Goal: Submit feedback/report problem: Submit feedback/report problem

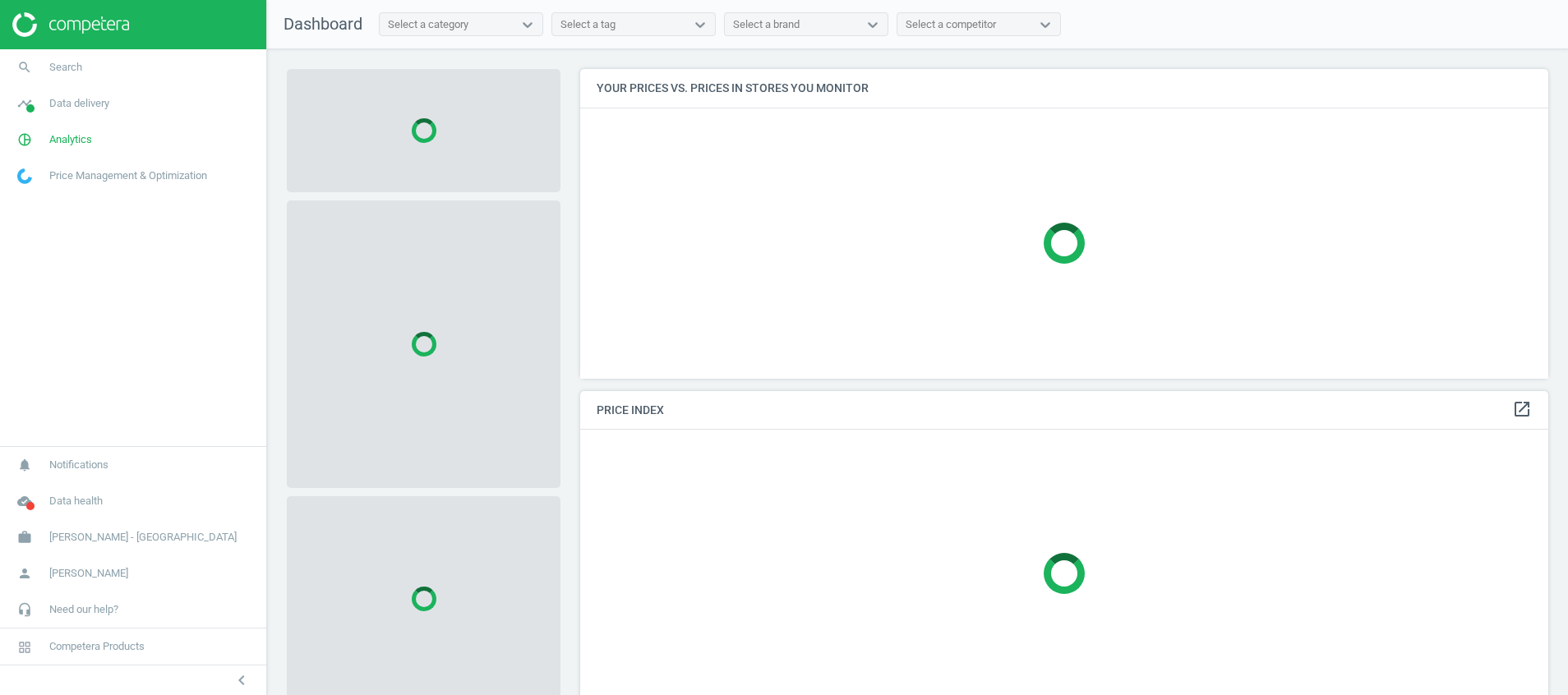
scroll to position [347, 987]
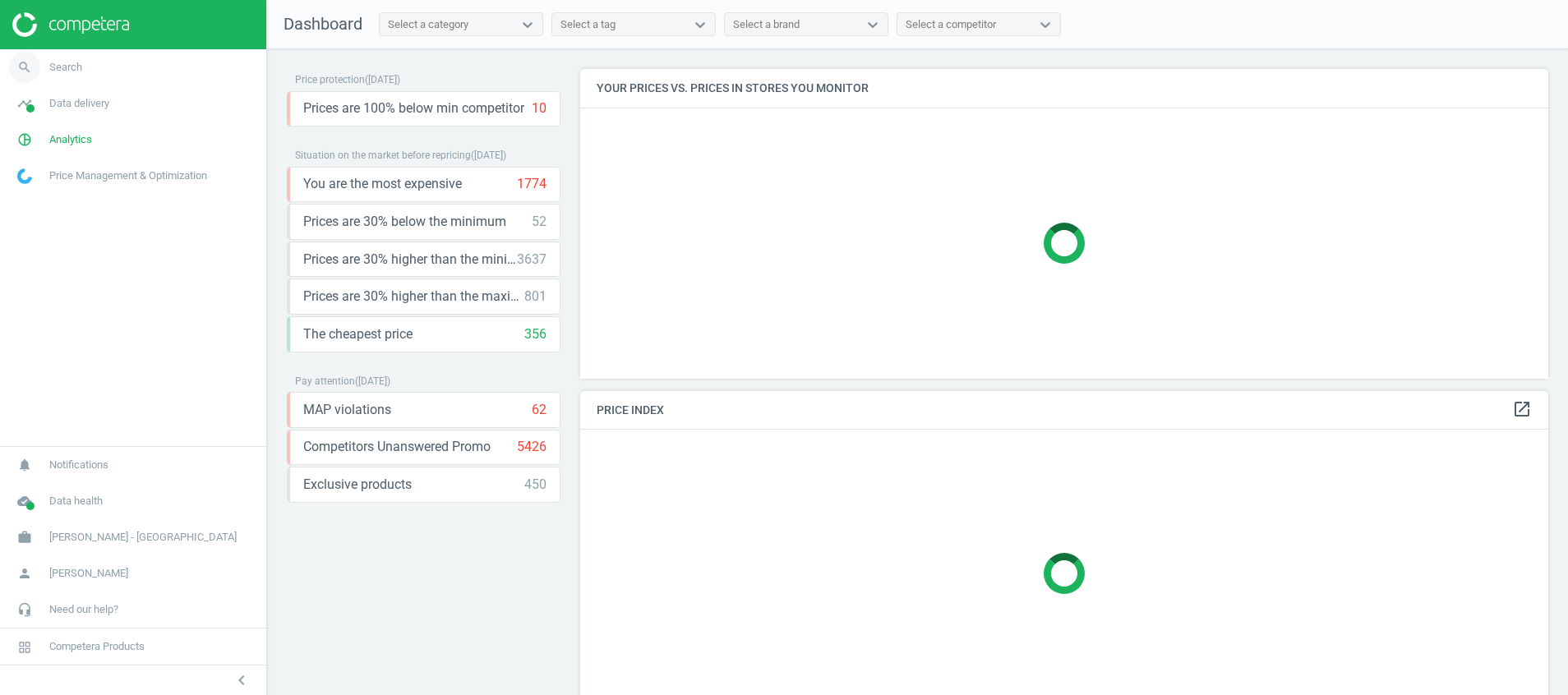
click at [19, 63] on icon "search" at bounding box center [24, 67] width 31 height 31
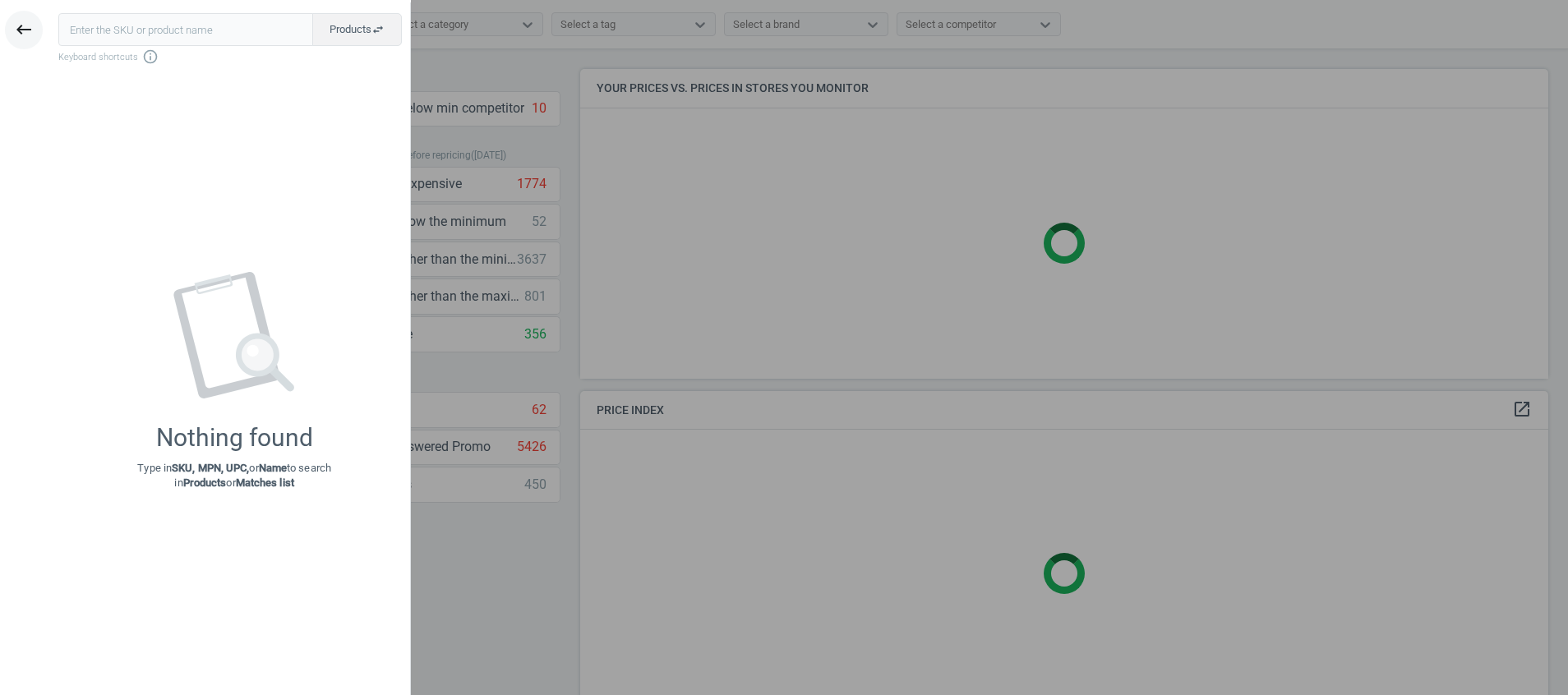
click at [30, 29] on icon "keyboard_backspace" at bounding box center [24, 29] width 19 height 19
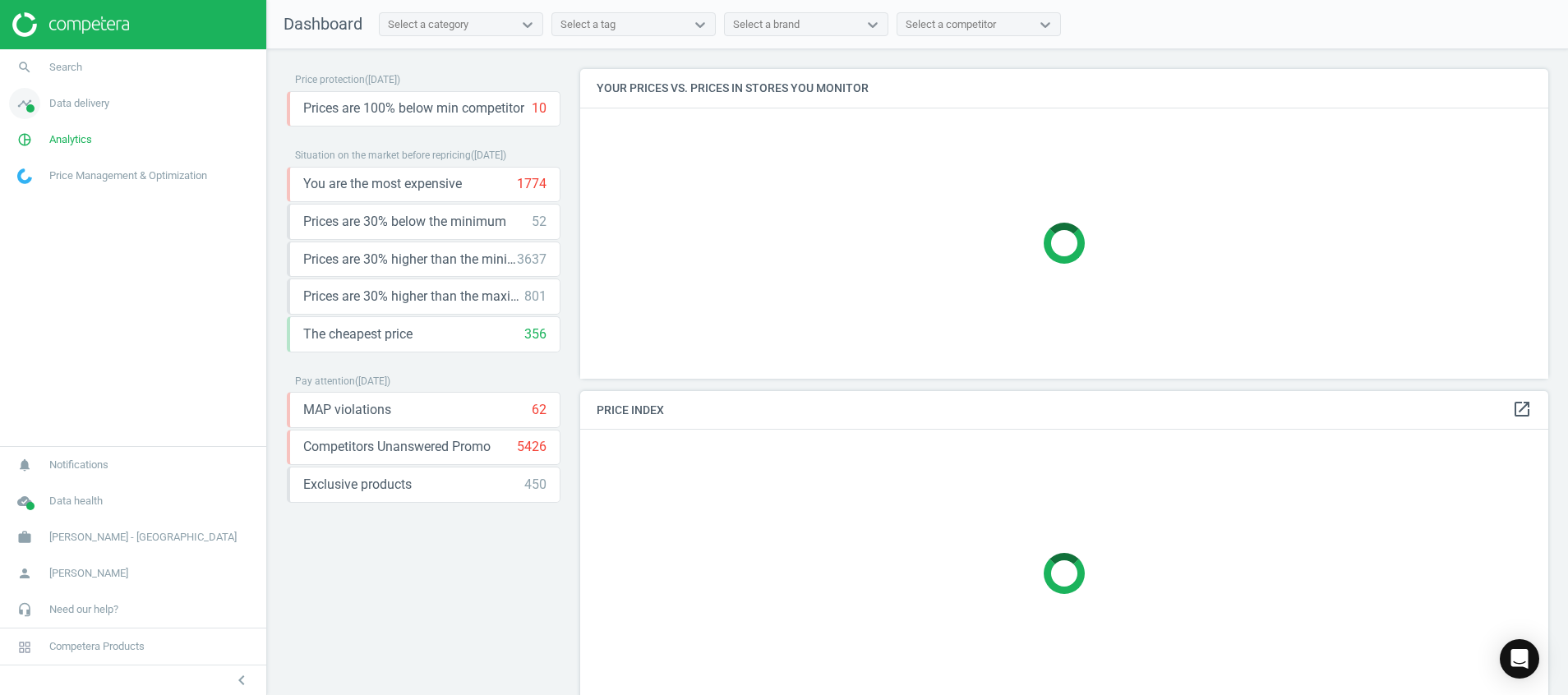
click at [26, 111] on span at bounding box center [30, 107] width 8 height 8
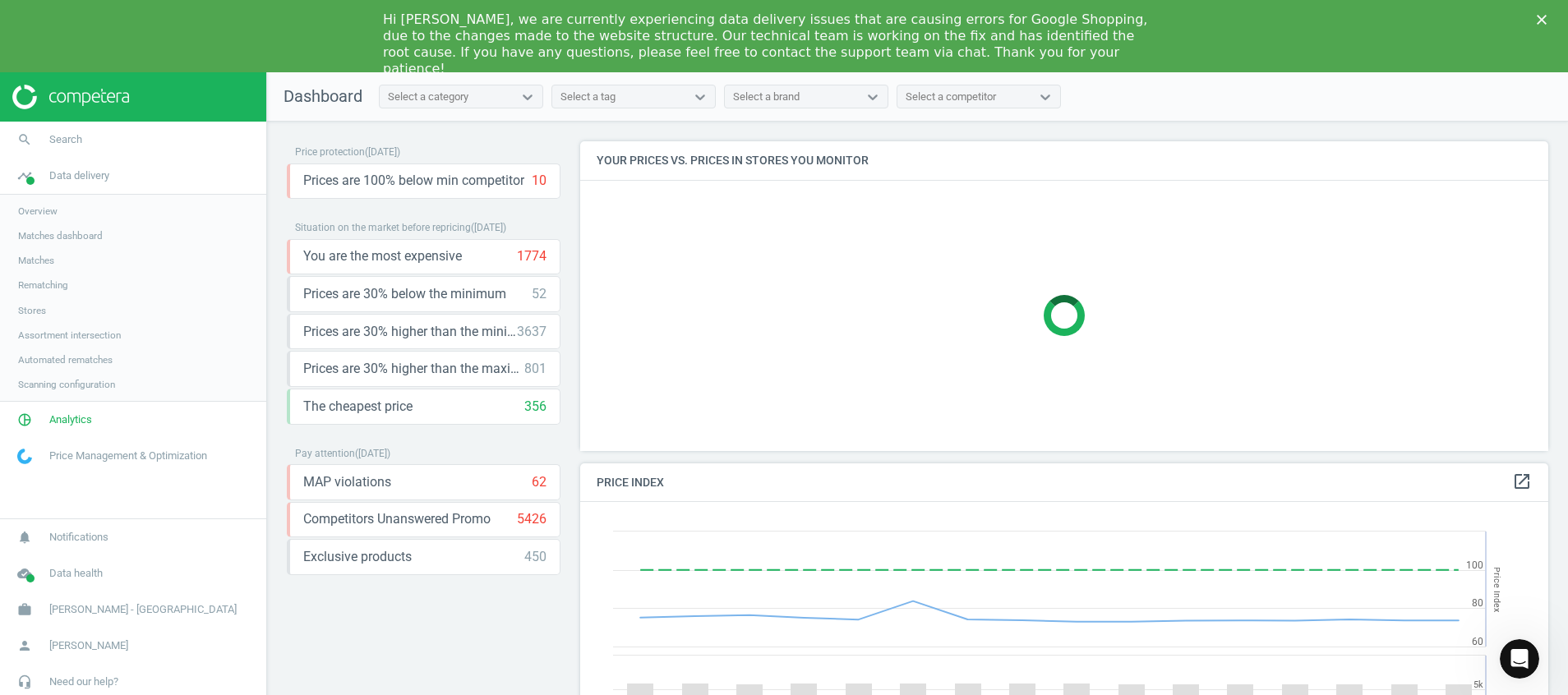
scroll to position [417, 987]
click at [62, 419] on span "Analytics" at bounding box center [71, 419] width 42 height 15
click at [42, 277] on span "Products" at bounding box center [38, 271] width 39 height 13
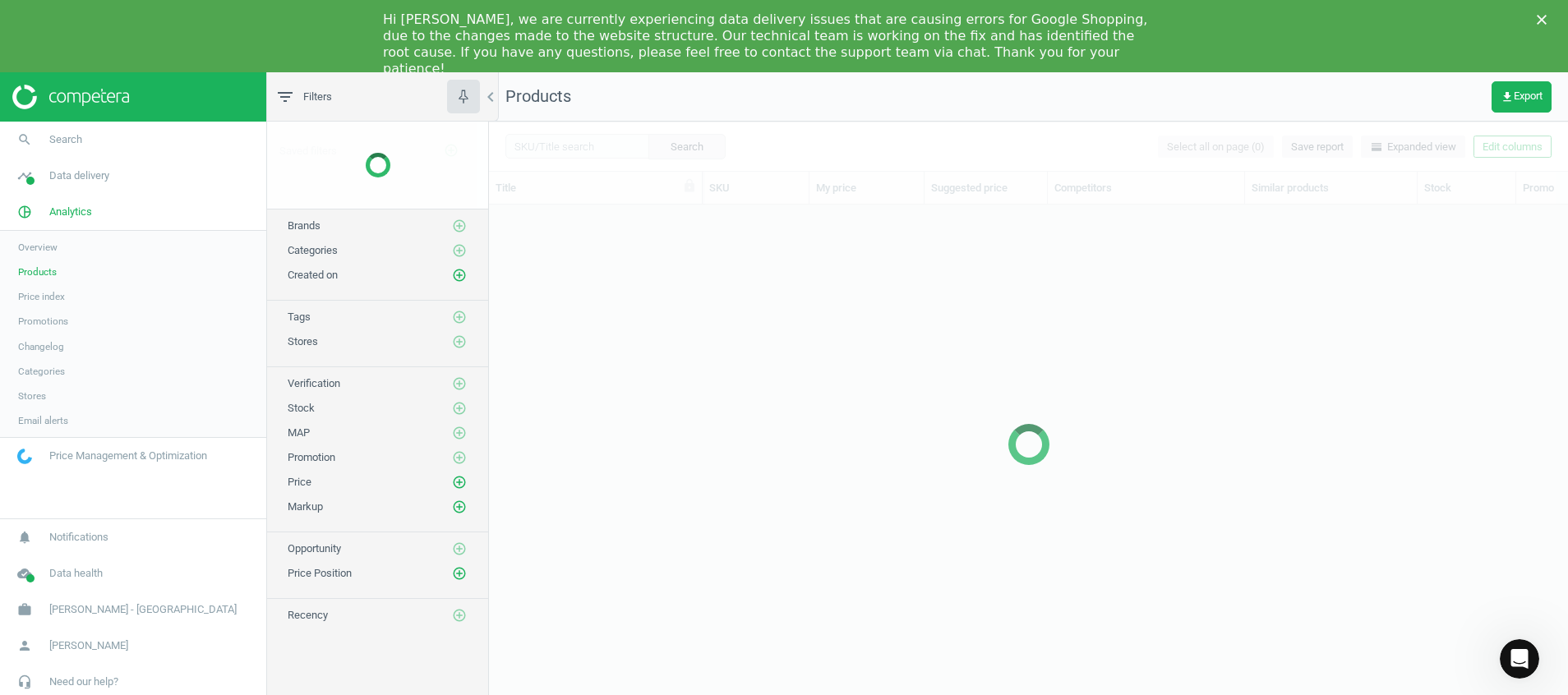
scroll to position [493, 1059]
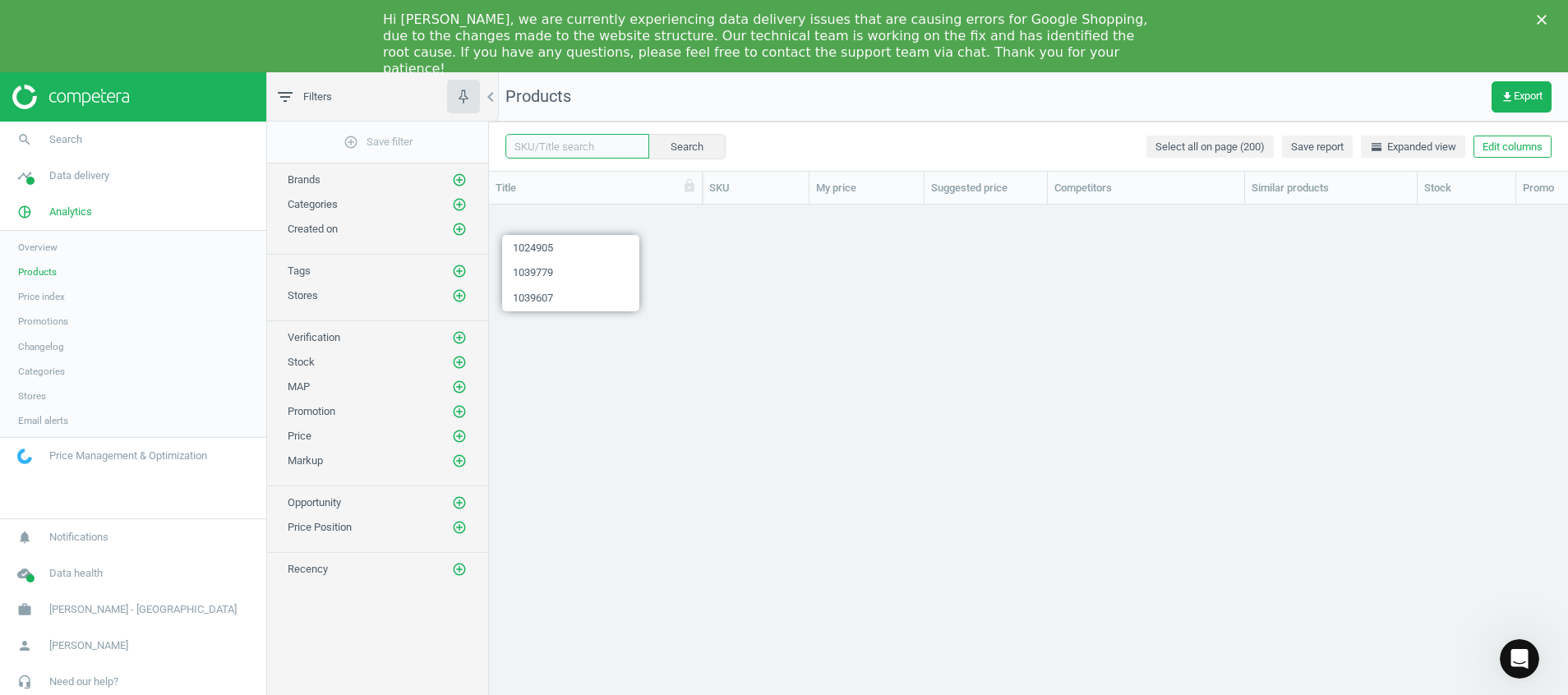
click at [554, 145] on input "text" at bounding box center [576, 146] width 144 height 25
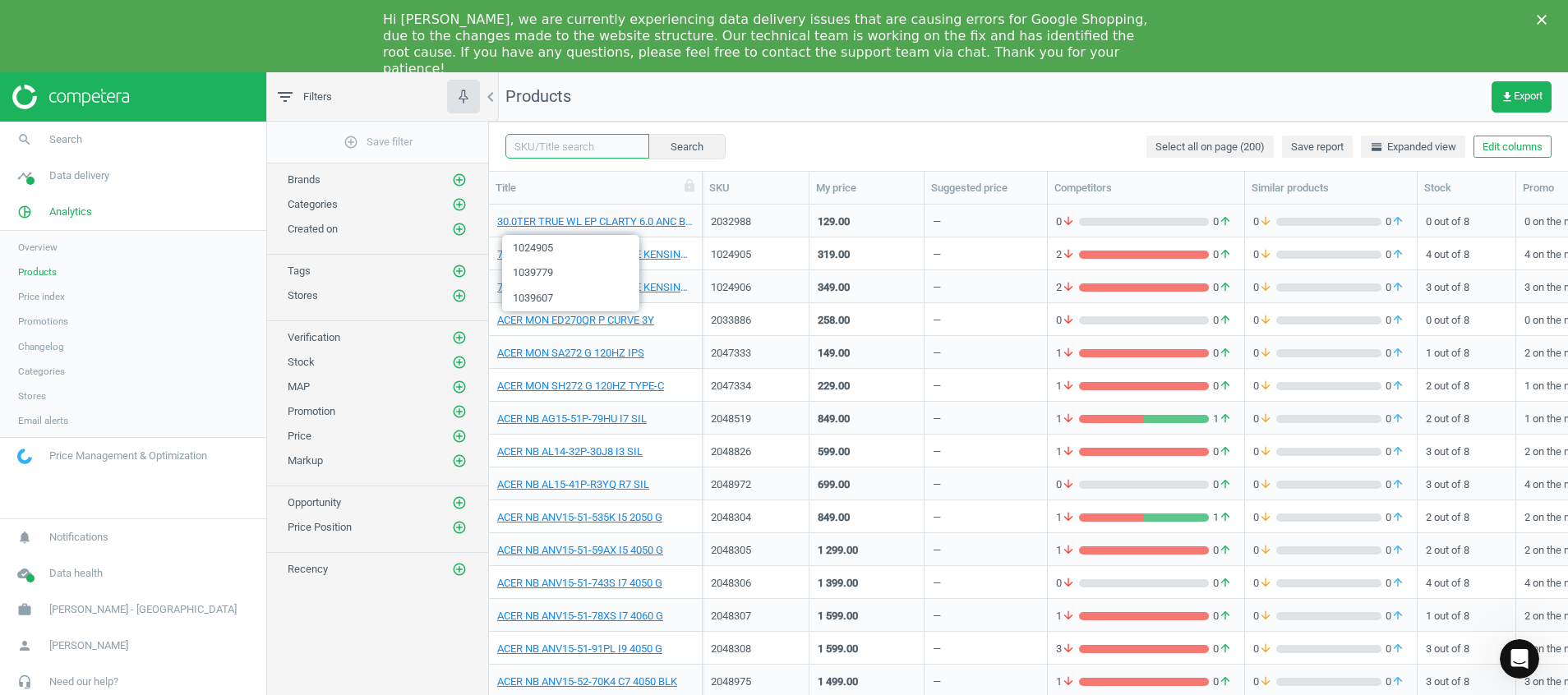
paste input "2047182"
type input "2047182"
click at [666, 143] on button "Search" at bounding box center [687, 146] width 78 height 25
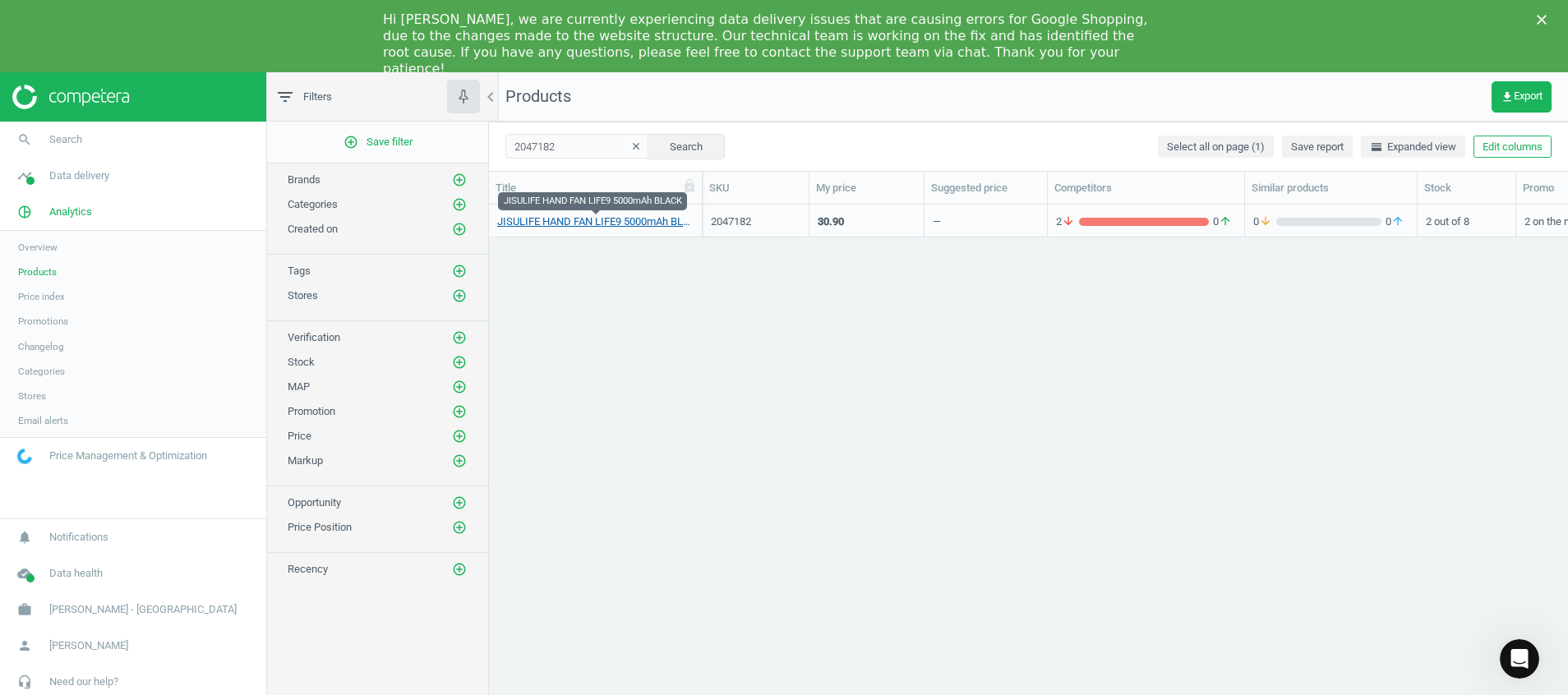
click at [585, 226] on link "JISULIFE HAND FAN LIFE9 5000mAh BLACK" at bounding box center [595, 221] width 197 height 15
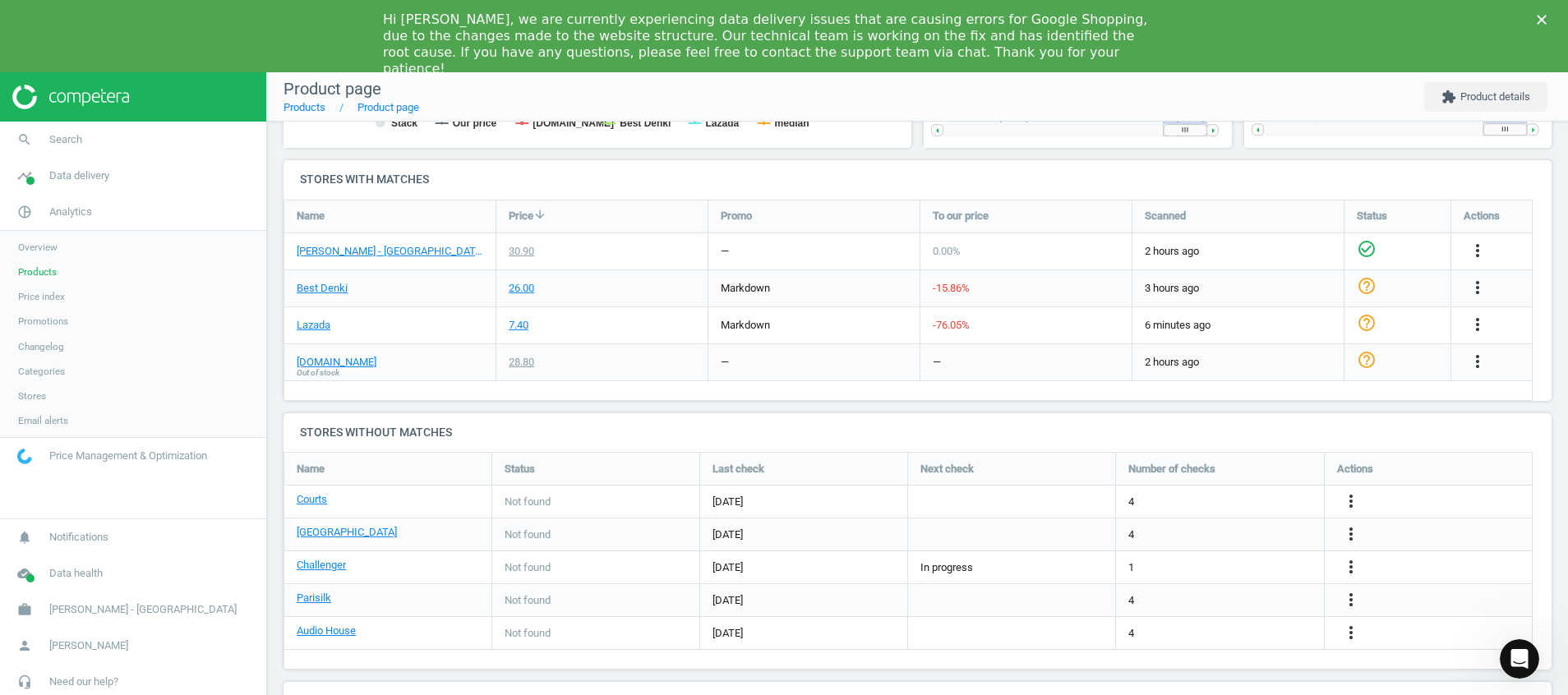
scroll to position [492, 0]
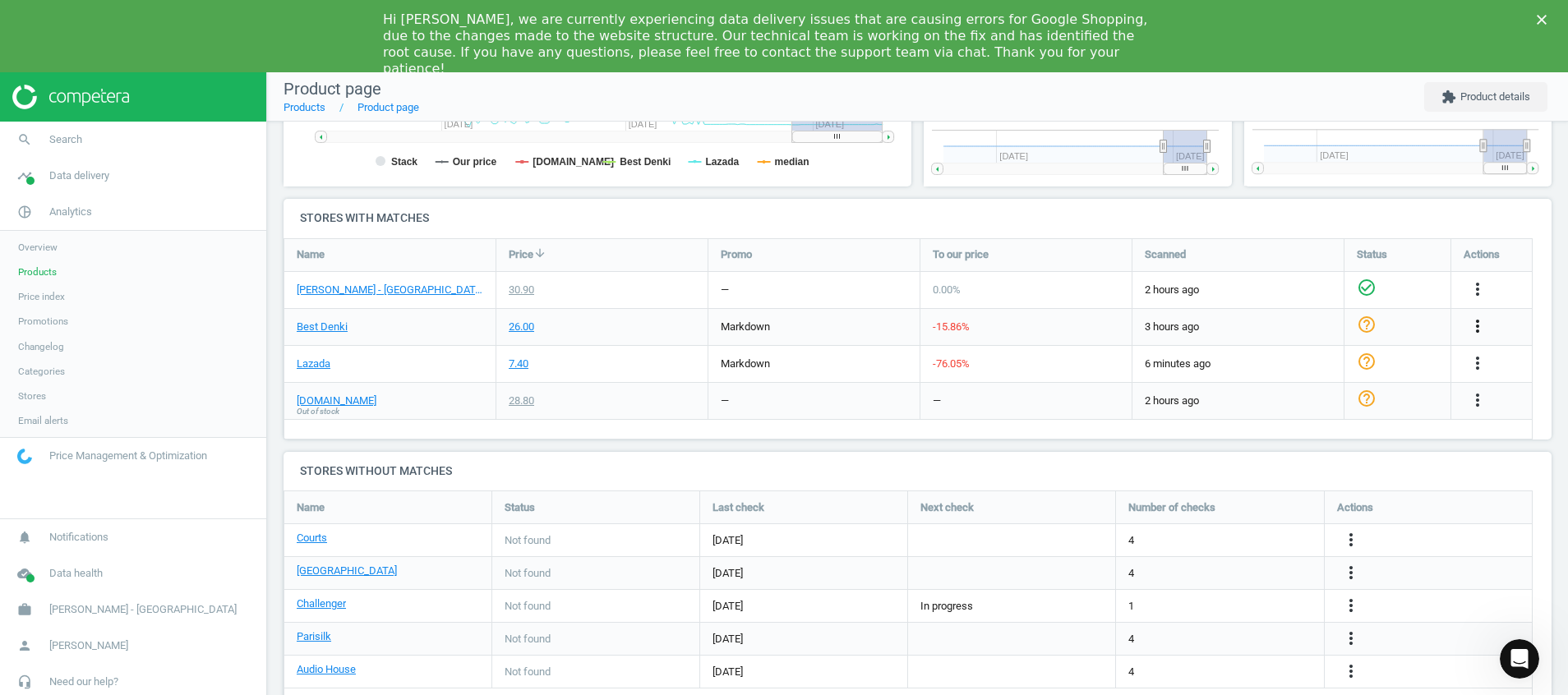
click at [1478, 332] on icon "more_vert" at bounding box center [1477, 326] width 19 height 19
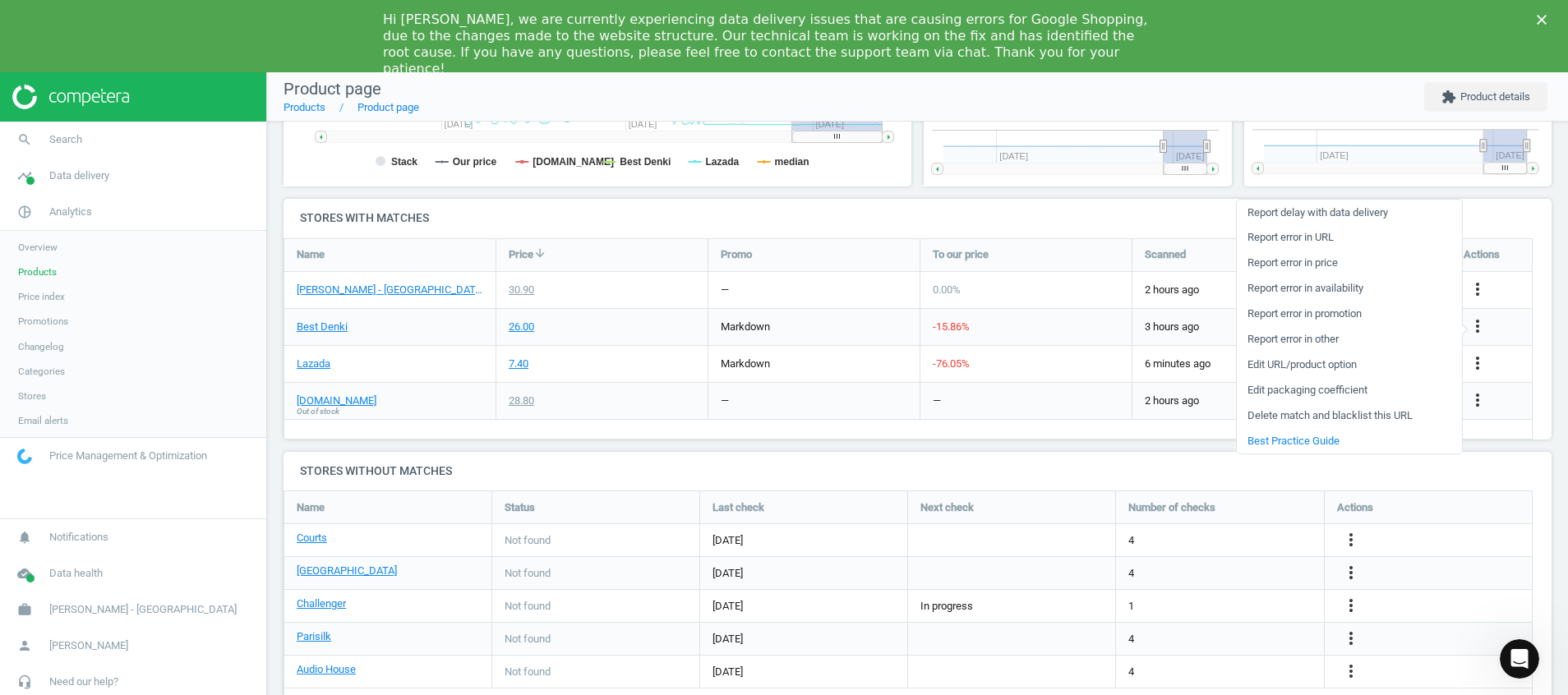
click at [1312, 236] on link "Report error in URL" at bounding box center [1349, 237] width 225 height 26
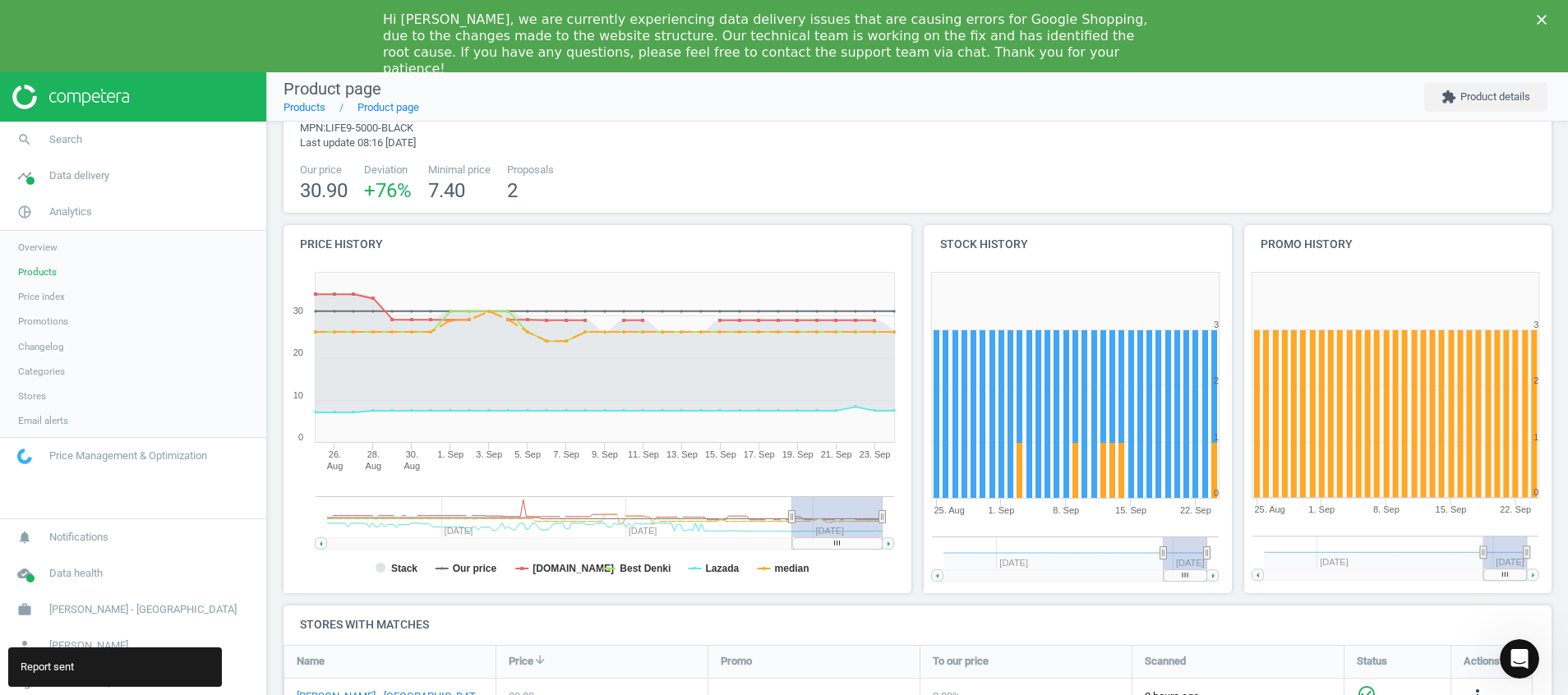
scroll to position [0, 0]
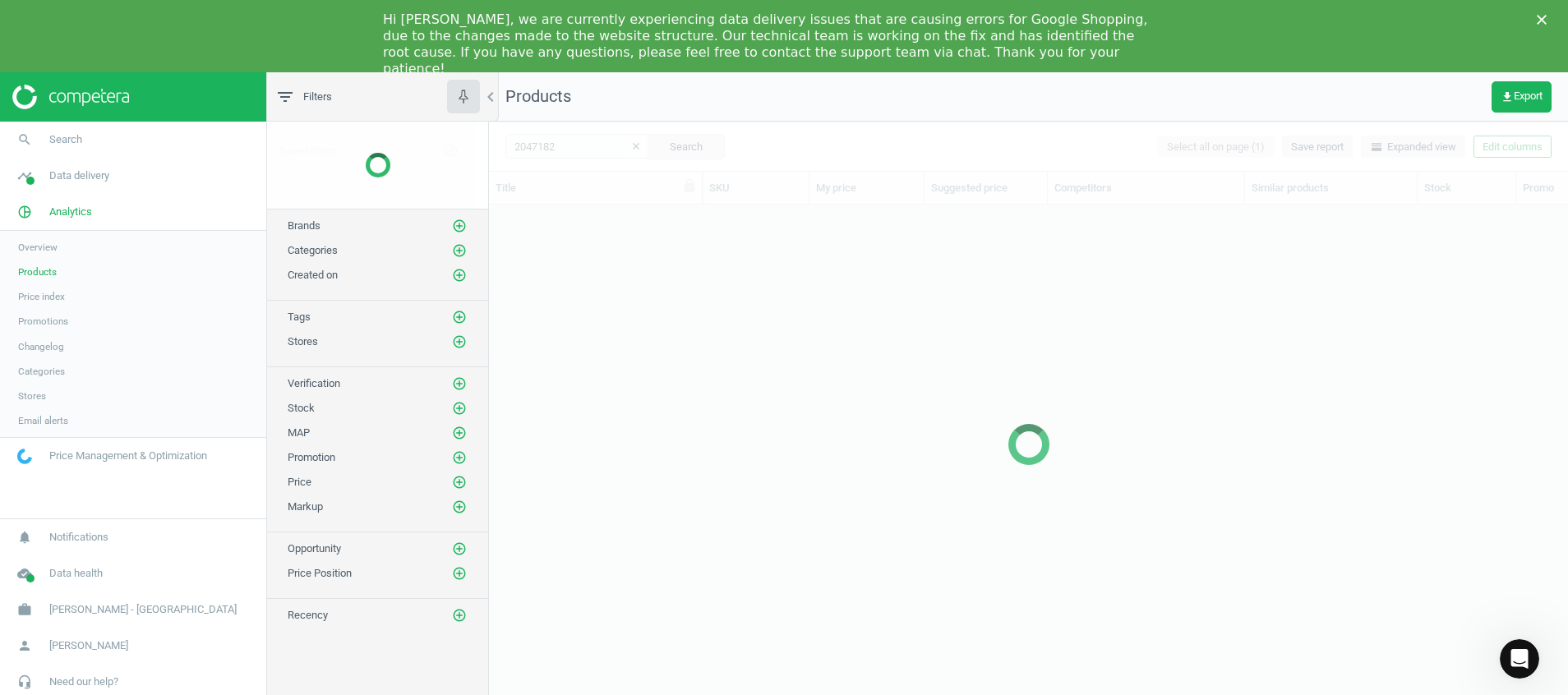
scroll to position [493, 1059]
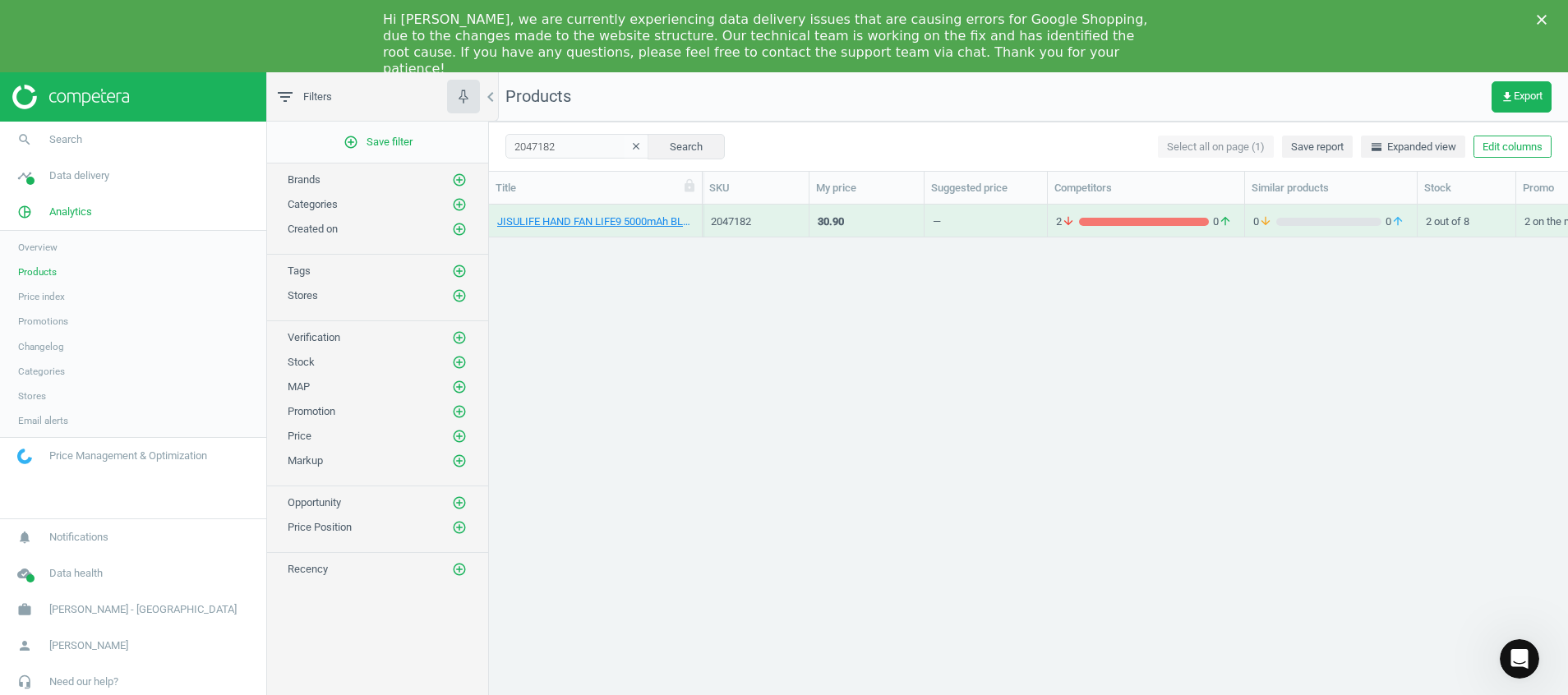
click at [630, 145] on icon "clear" at bounding box center [635, 145] width 11 height 11
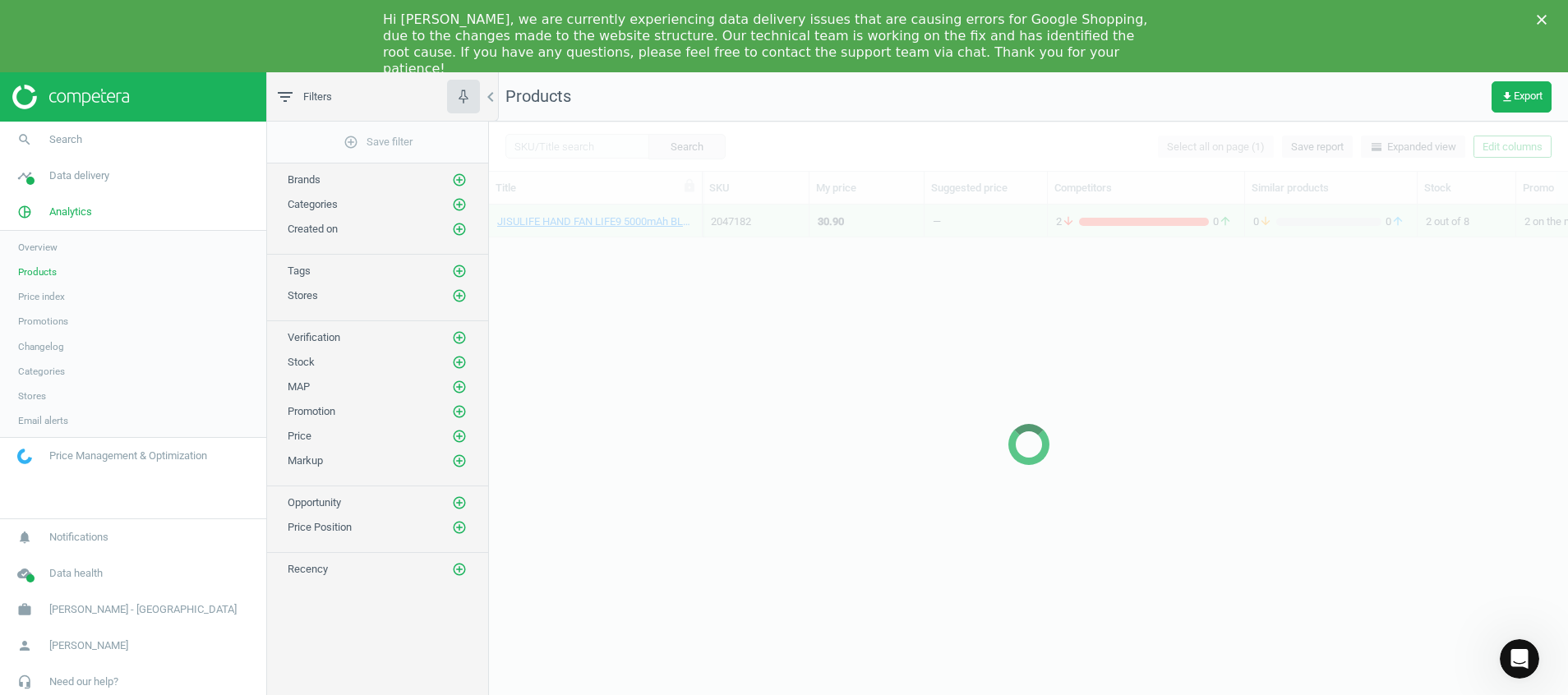
click at [567, 144] on div at bounding box center [1029, 444] width 1079 height 646
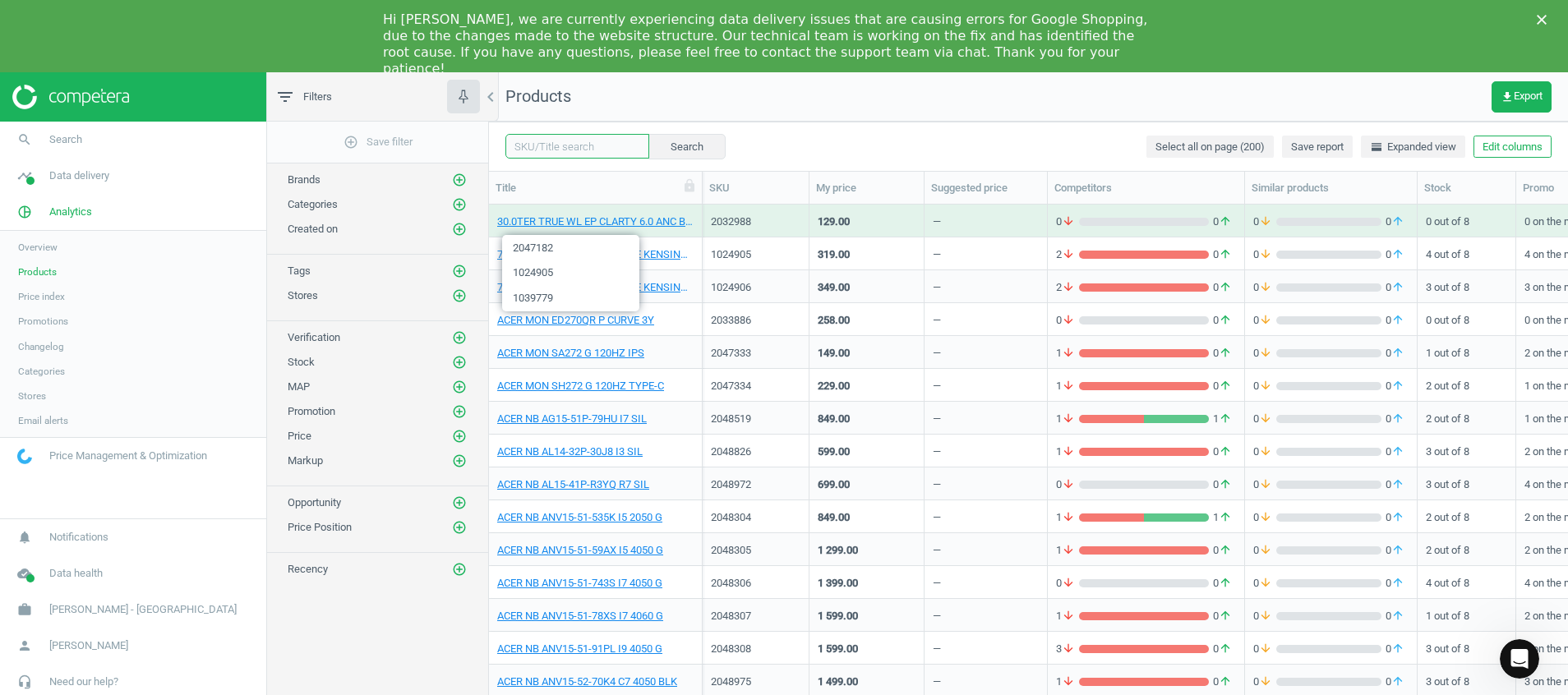
click at [575, 151] on input "text" at bounding box center [576, 146] width 144 height 25
paste input "2047612"
type input "2047612"
click at [683, 144] on button "Search" at bounding box center [687, 146] width 78 height 25
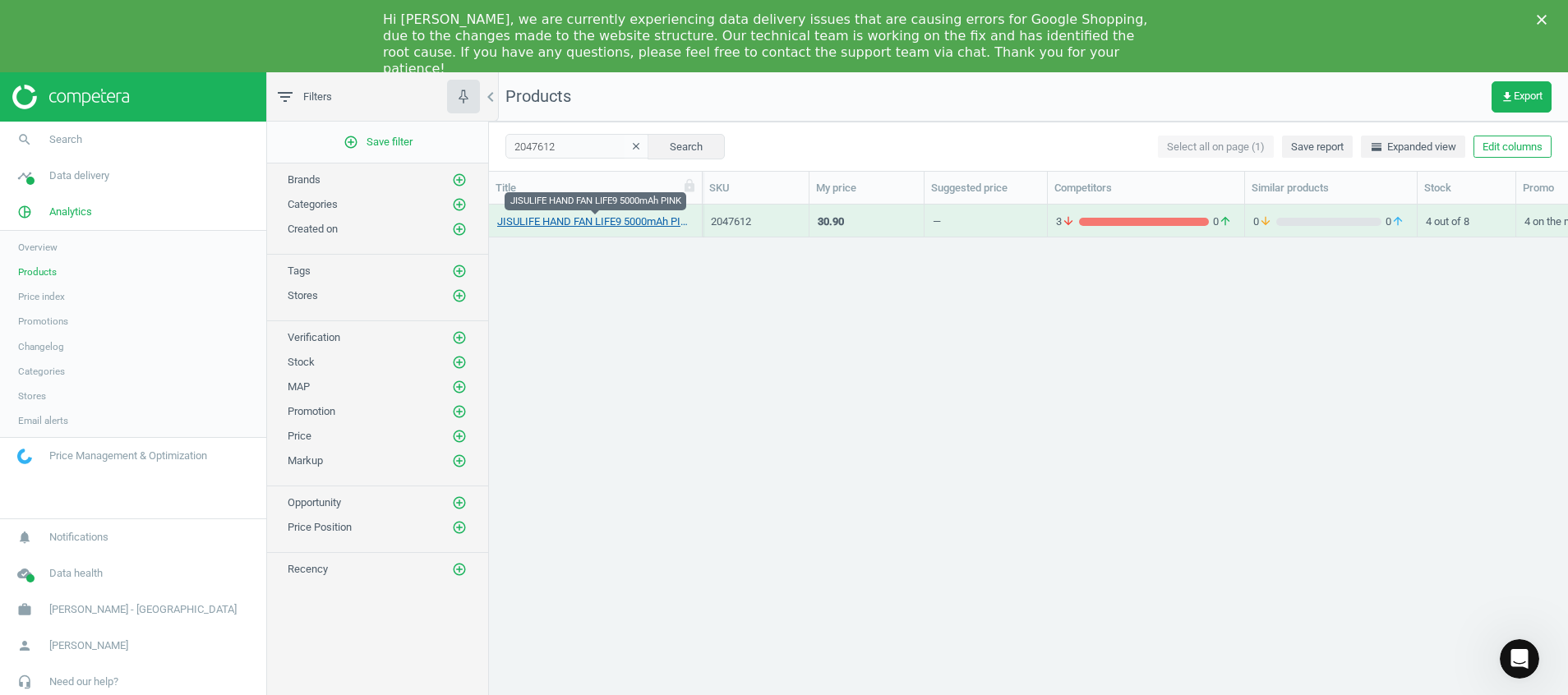
click at [636, 224] on link "JISULIFE HAND FAN LIFE9 5000mAh PINK" at bounding box center [595, 221] width 197 height 15
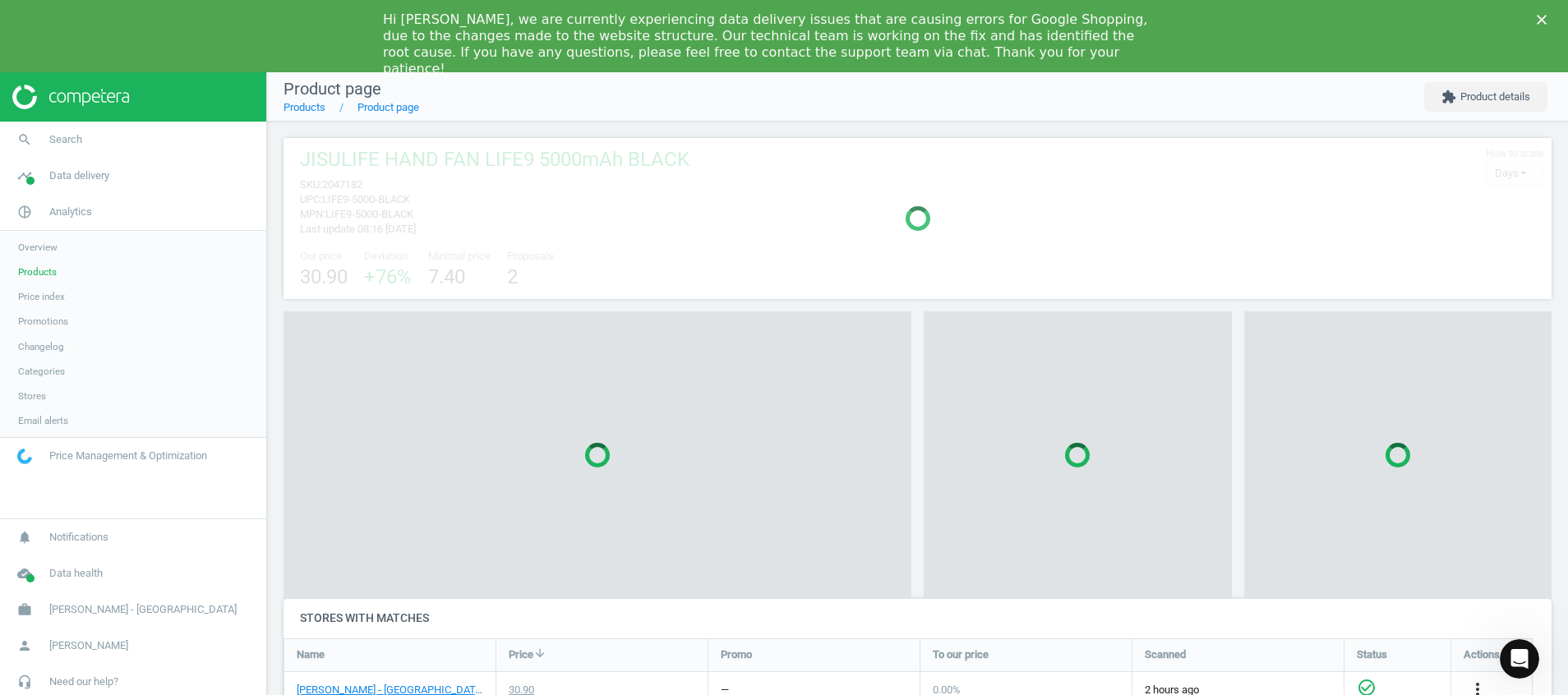
scroll to position [8, 8]
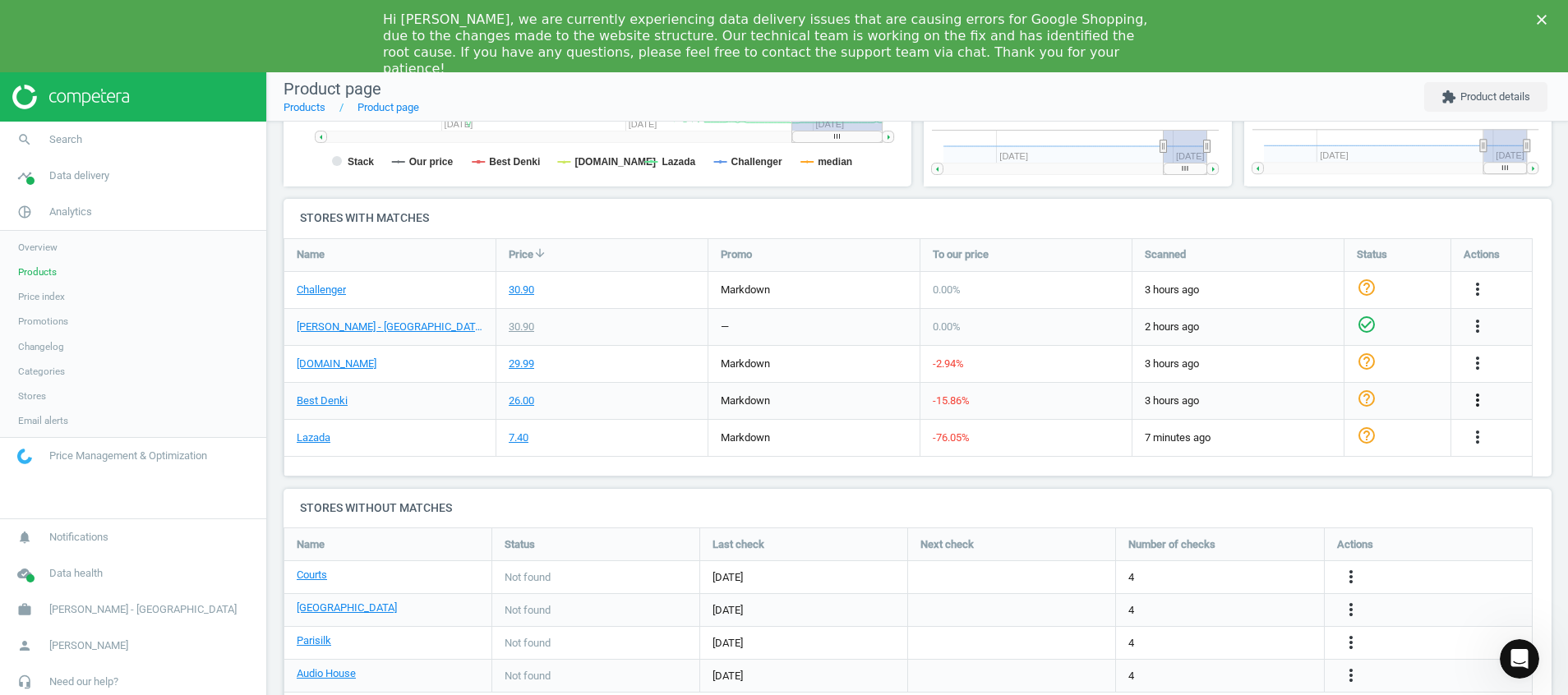
click at [1481, 405] on icon "more_vert" at bounding box center [1477, 400] width 19 height 19
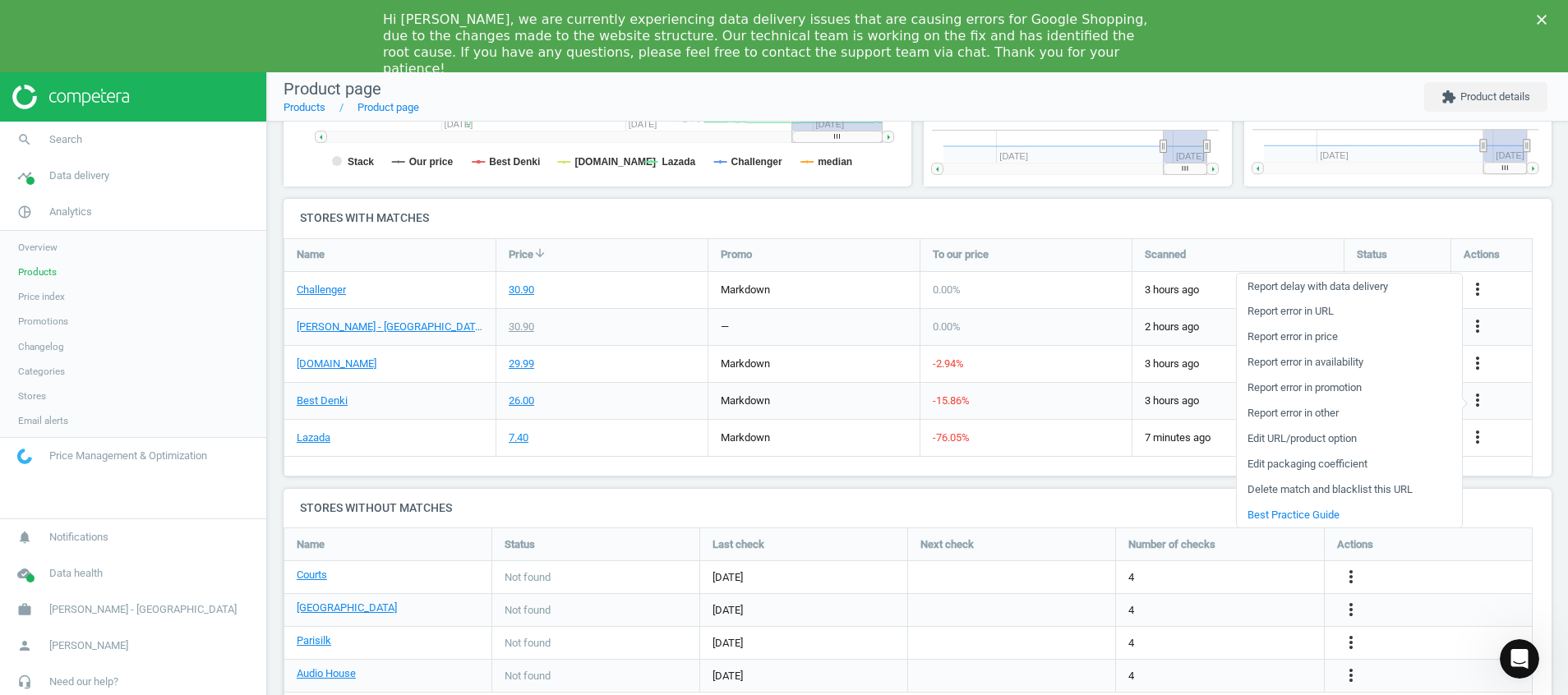
click at [1381, 312] on link "Report error in URL" at bounding box center [1349, 311] width 225 height 26
